Goal: Communication & Community: Answer question/provide support

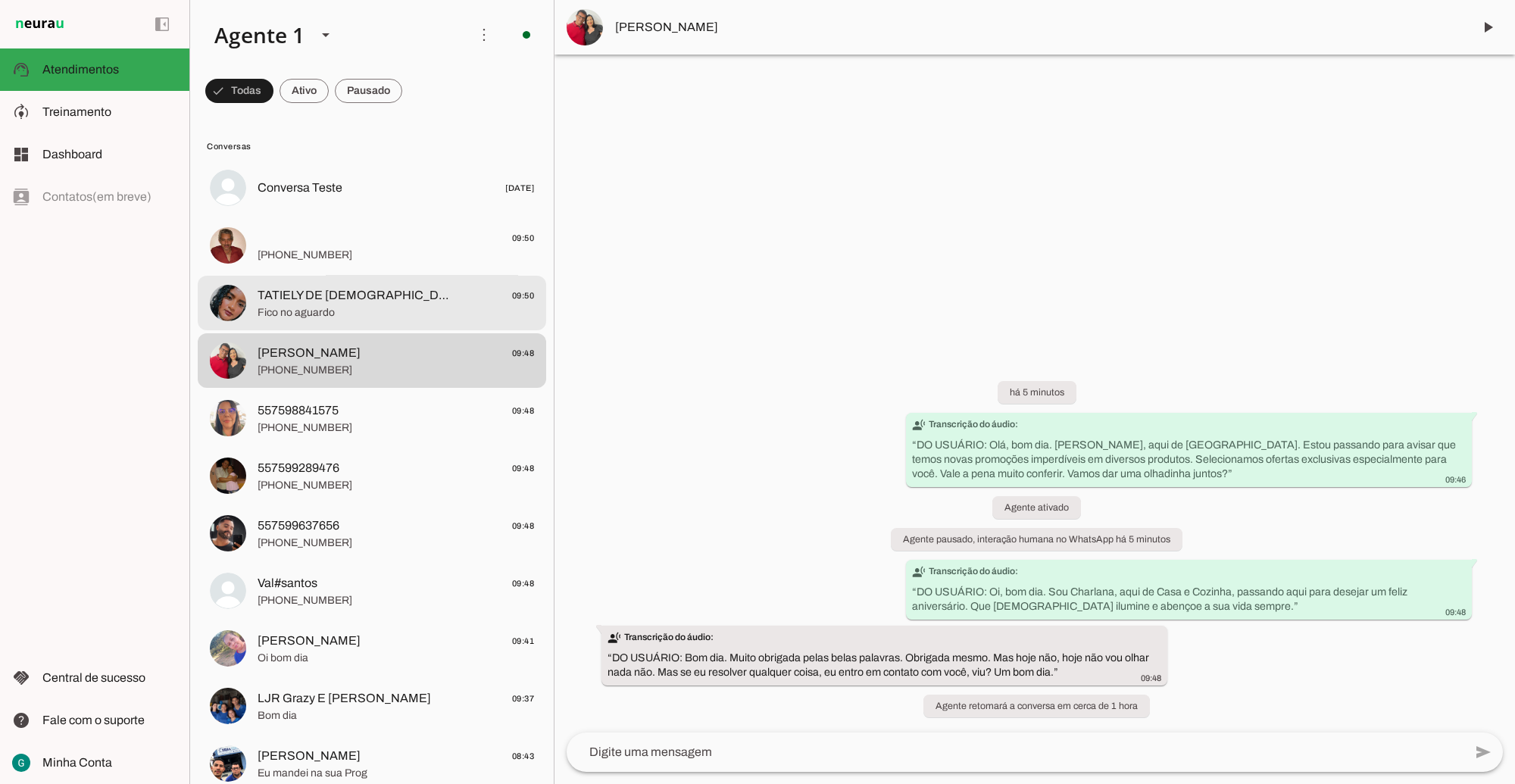
click at [295, 301] on span "TATIELY DE [DEMOGRAPHIC_DATA]" at bounding box center [358, 295] width 200 height 19
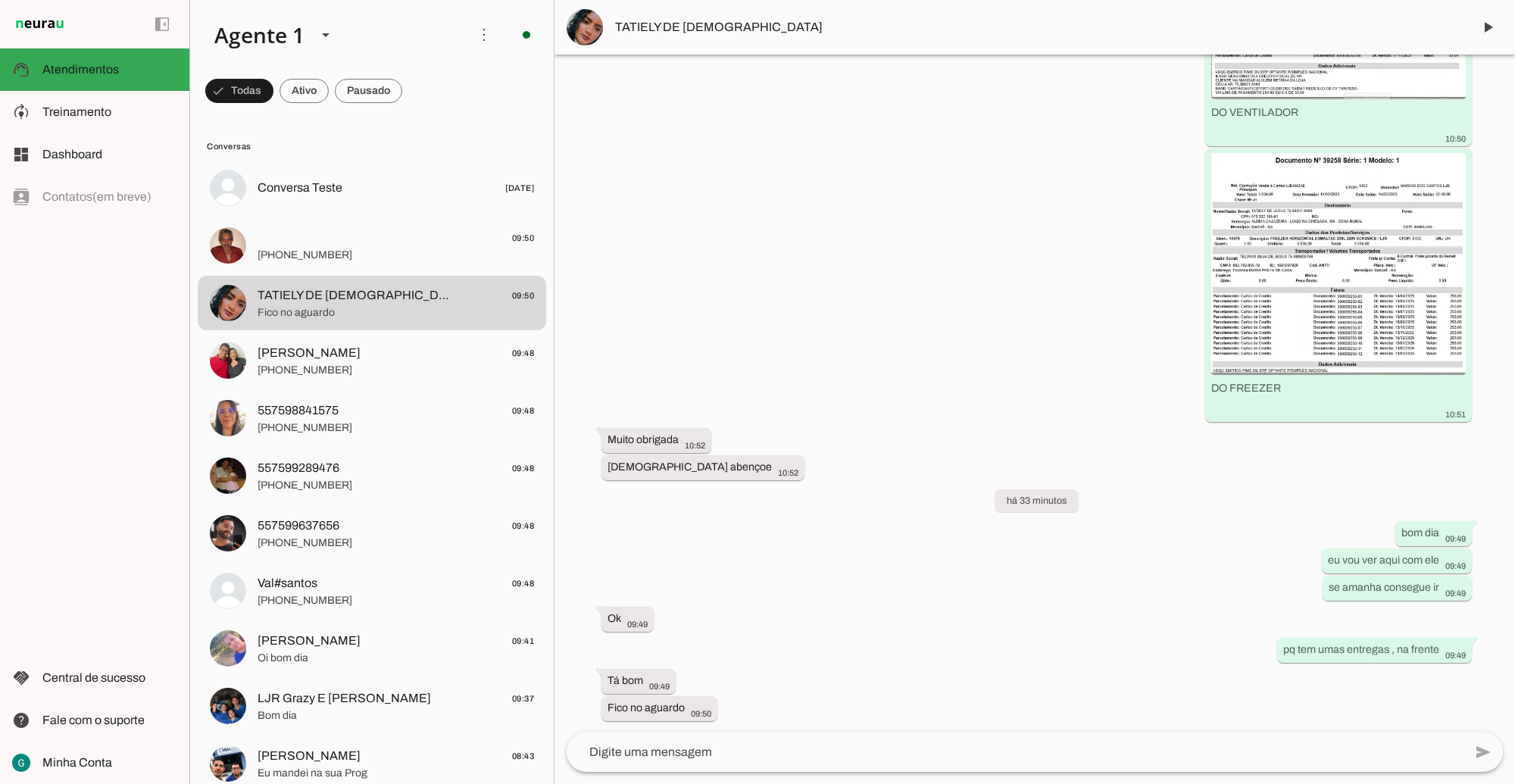
scroll to position [8730, 0]
click at [1254, 281] on img at bounding box center [1338, 262] width 254 height 222
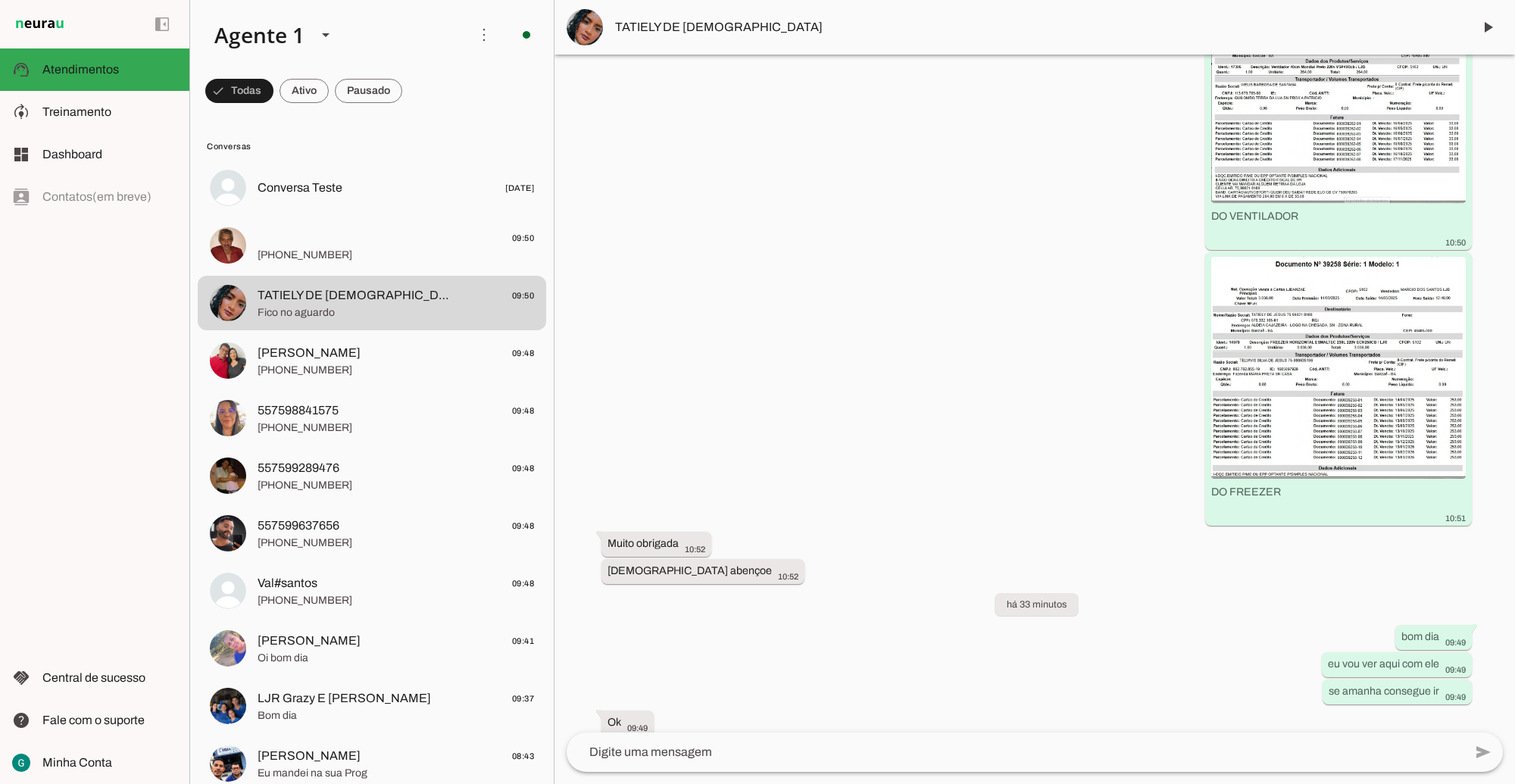
scroll to position [8541, 0]
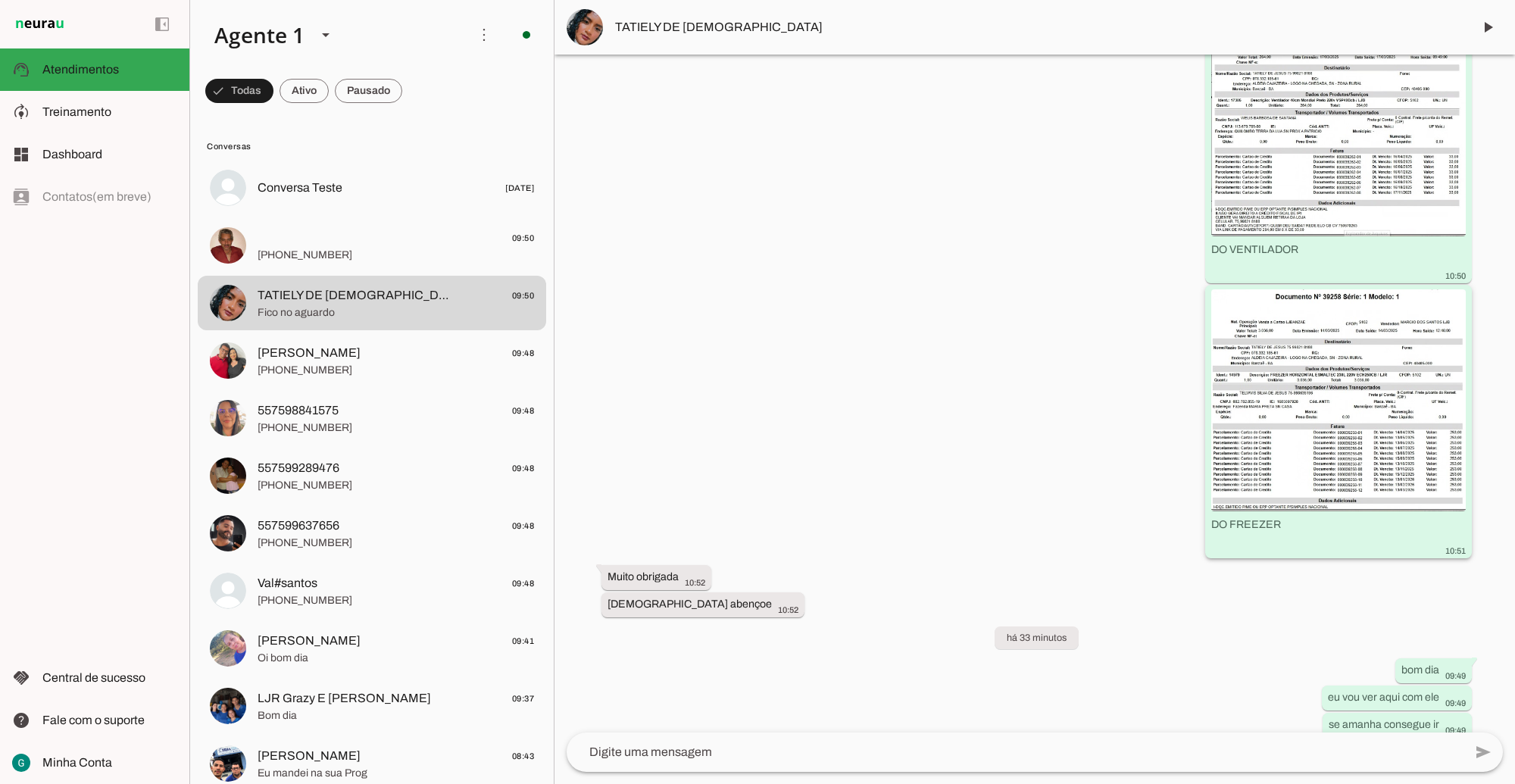
click at [1307, 401] on img at bounding box center [1338, 400] width 254 height 222
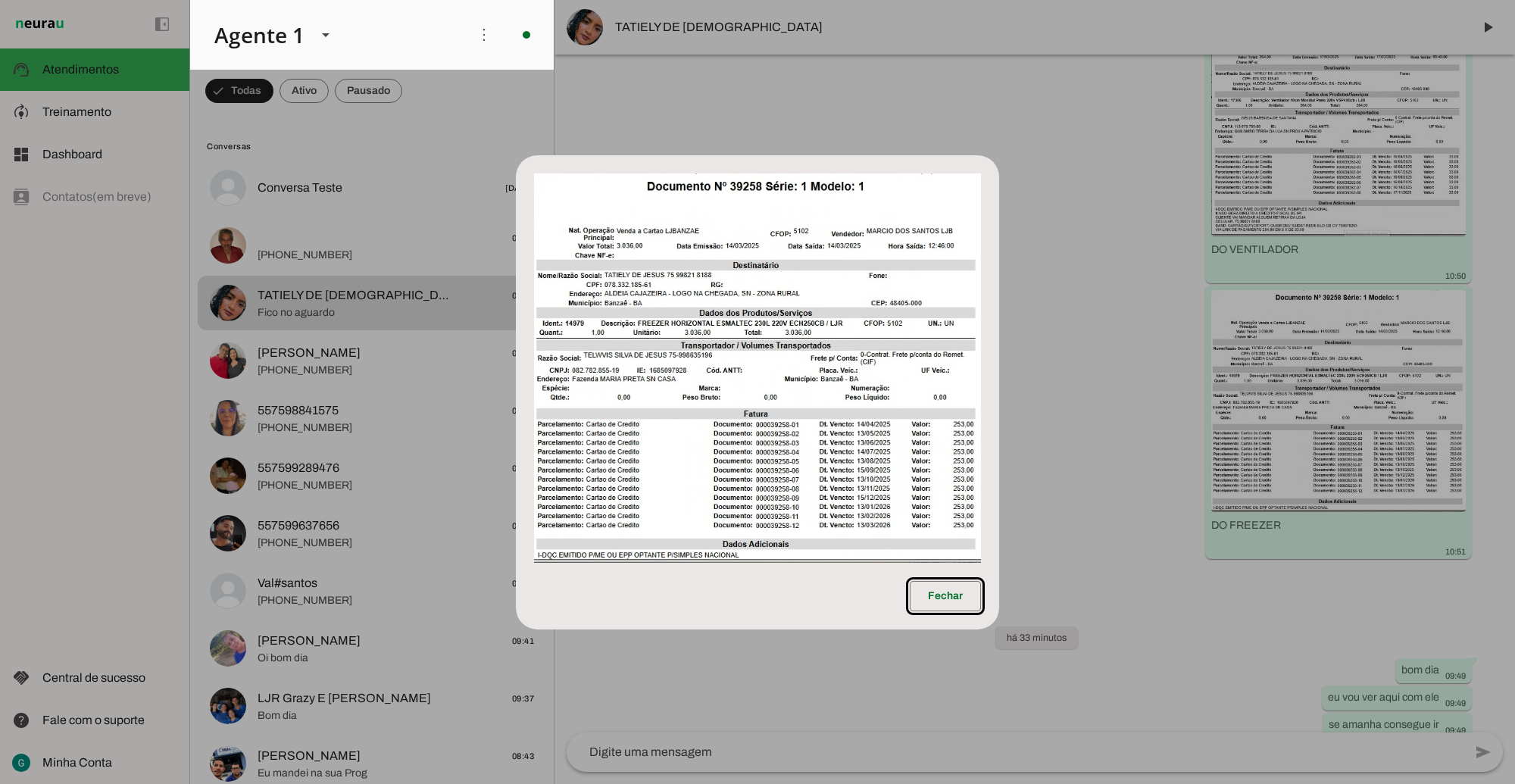
click at [839, 305] on img at bounding box center [758, 367] width 447 height 389
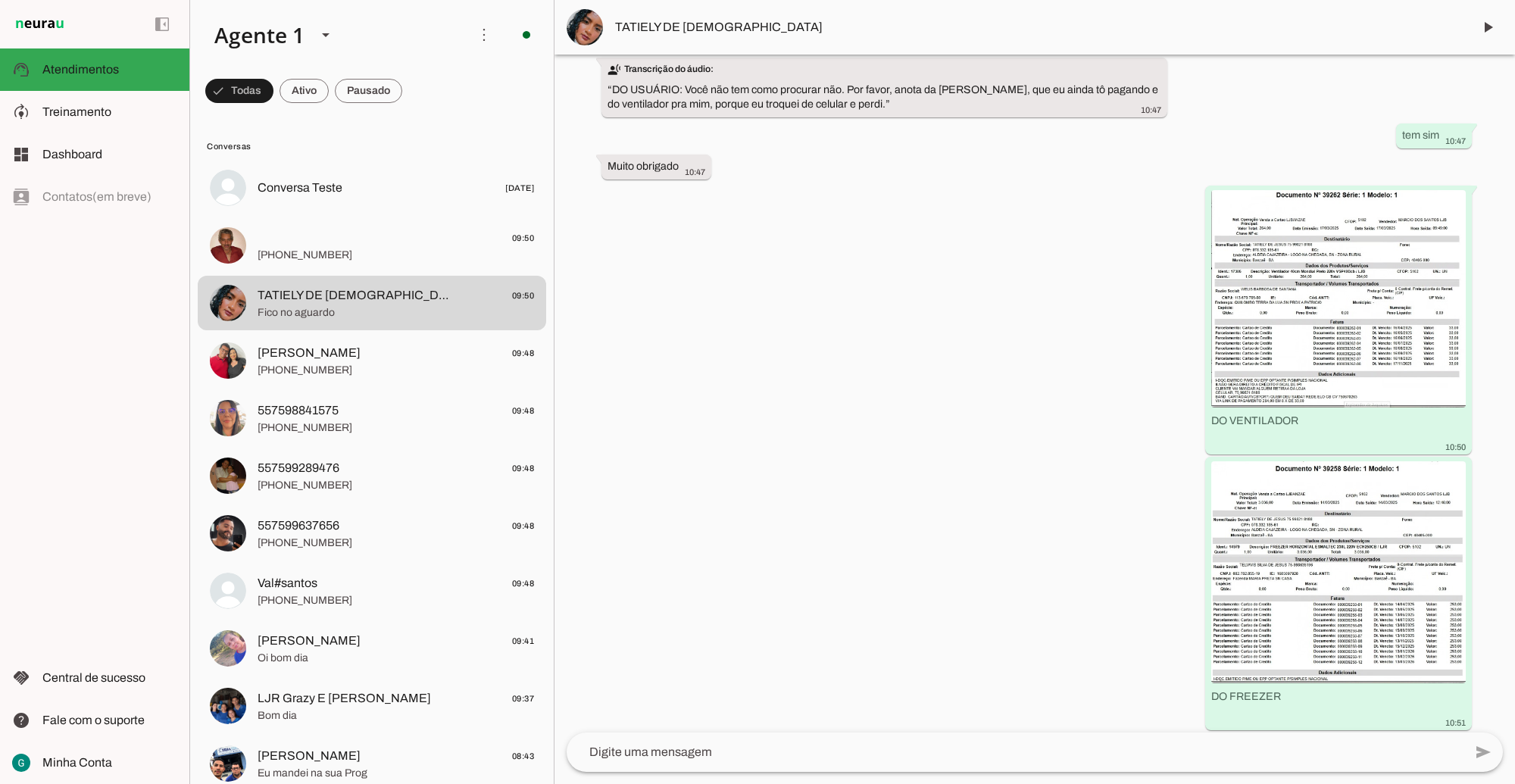
scroll to position [8351, 0]
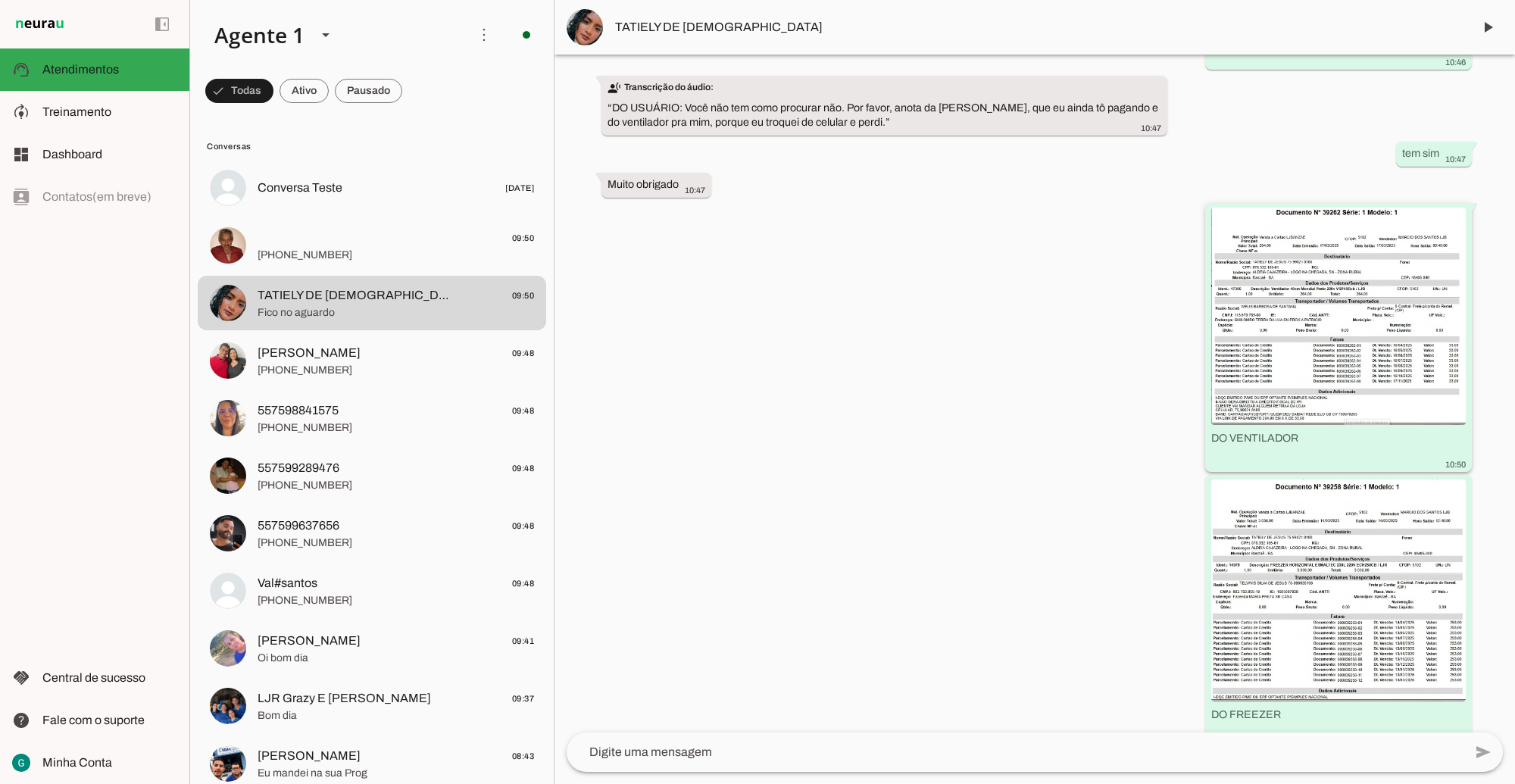
click at [1315, 382] on img at bounding box center [1338, 315] width 254 height 216
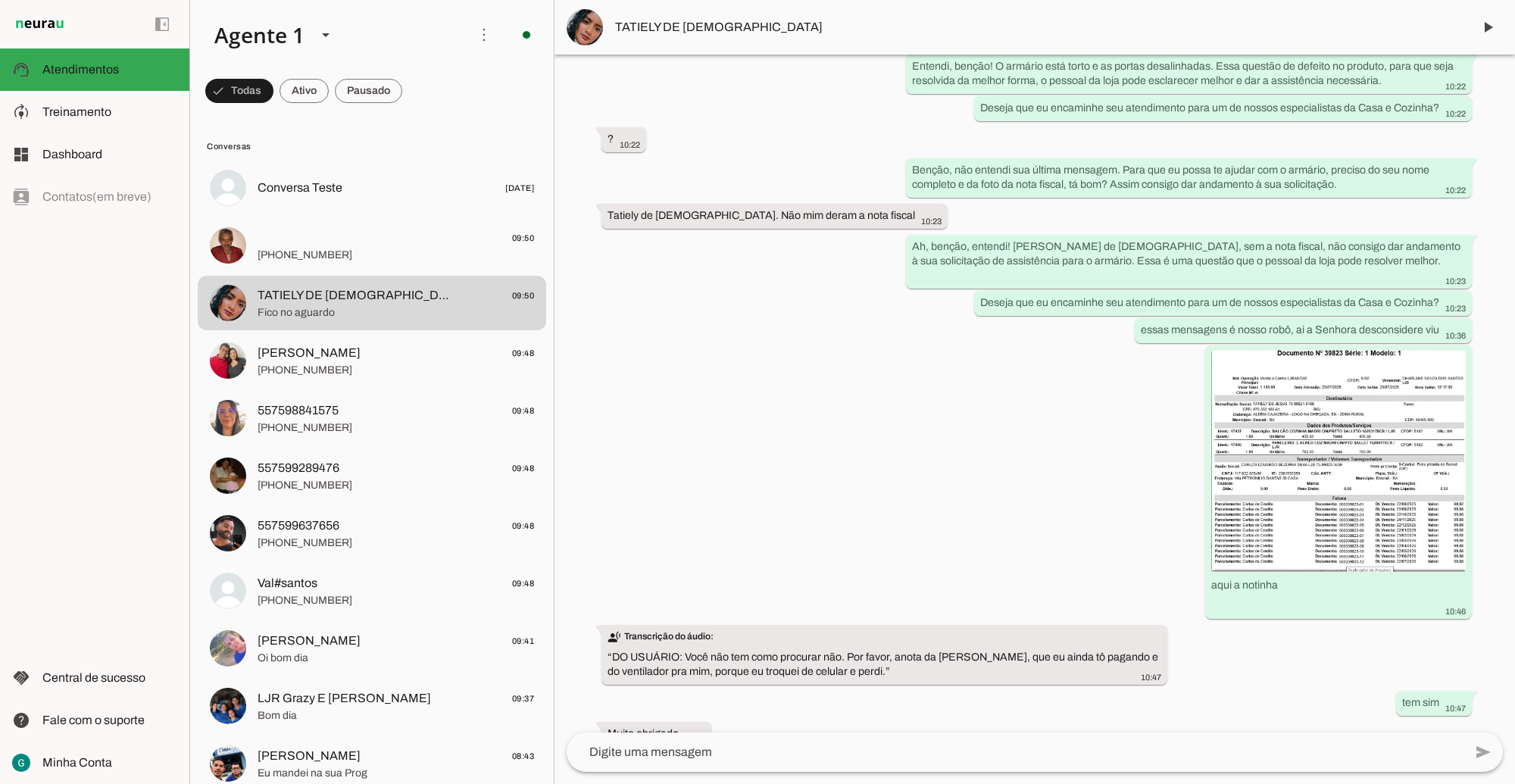
scroll to position [7783, 0]
